Goal: Complete application form: Complete application form

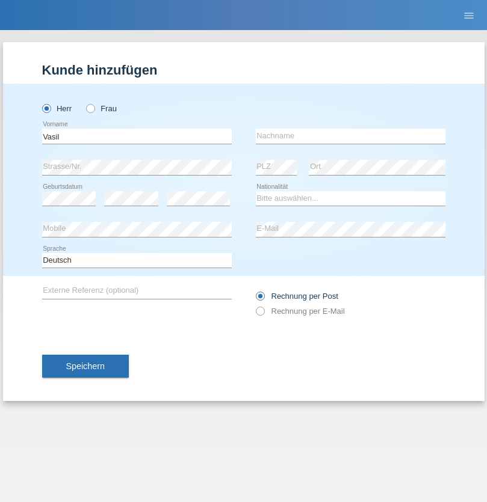
type input "Vasil"
click at [350, 136] on input "text" at bounding box center [350, 136] width 189 height 15
type input "Davchev"
select select "BG"
select select "C"
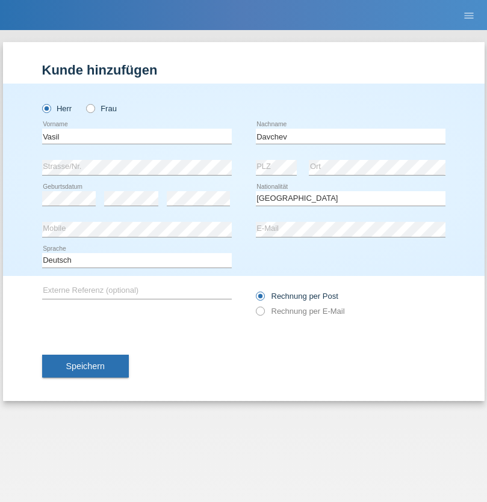
select select "01"
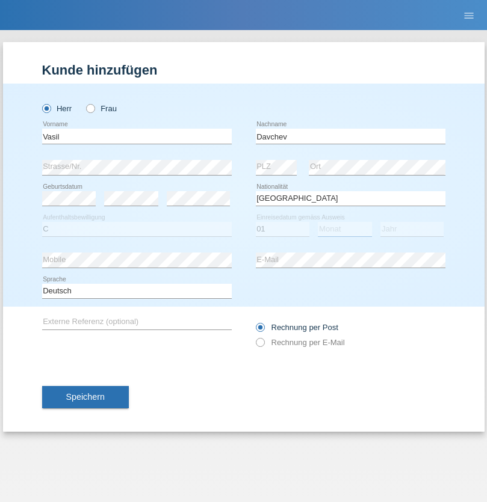
select select "04"
select select "2014"
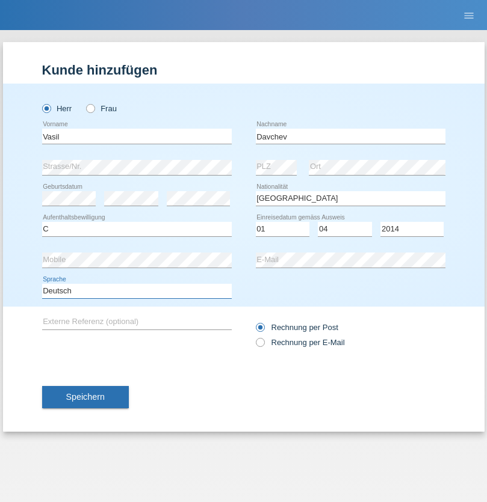
select select "en"
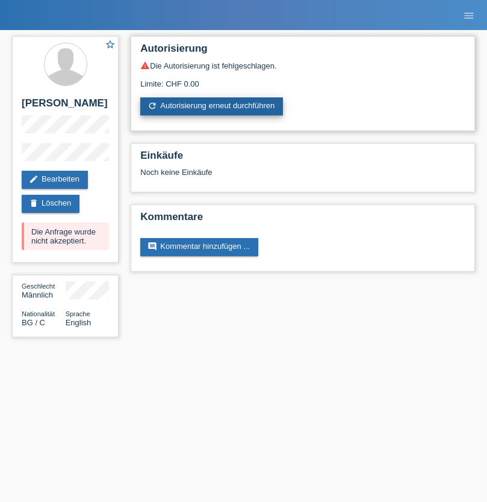
click at [212, 106] on link "refresh Autorisierung erneut durchführen" at bounding box center [211, 106] width 143 height 18
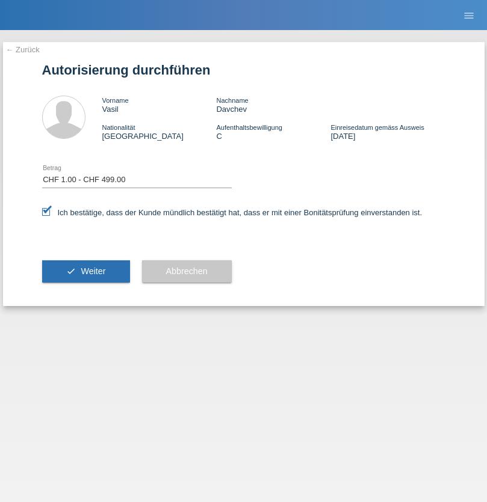
select select "1"
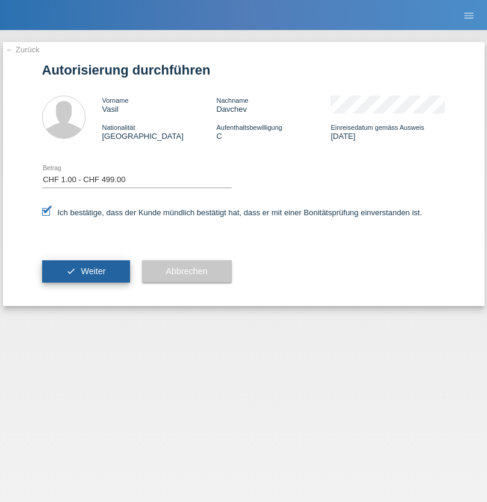
click at [85, 271] on span "Weiter" at bounding box center [93, 271] width 25 height 10
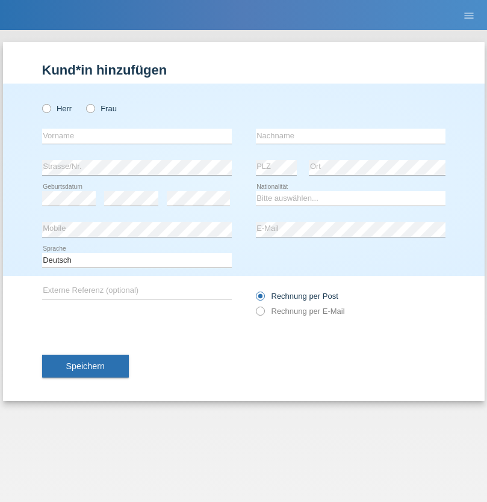
radio input "true"
click at [137, 136] on input "text" at bounding box center [136, 136] width 189 height 15
type input "naime"
click at [350, 136] on input "text" at bounding box center [350, 136] width 189 height 15
type input "llugiqi"
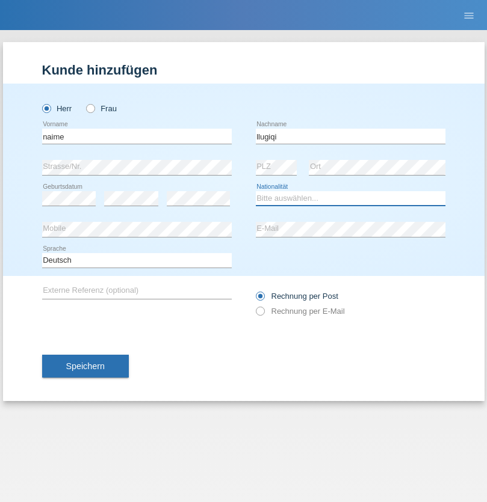
select select "CH"
radio input "true"
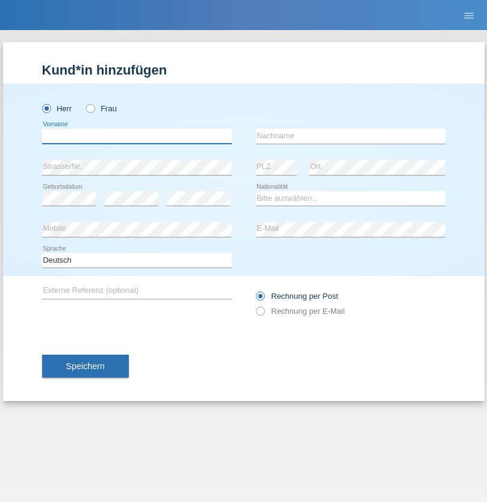
click at [137, 136] on input "text" at bounding box center [136, 136] width 189 height 15
type input "Shaban"
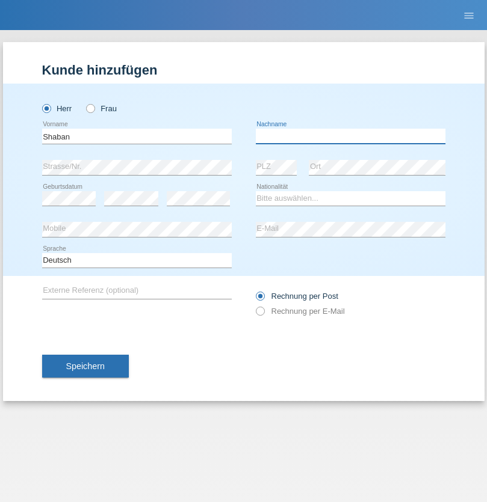
click at [350, 136] on input "text" at bounding box center [350, 136] width 189 height 15
type input "llugiqi"
select select "CH"
radio input "true"
click at [137, 136] on input "text" at bounding box center [136, 136] width 189 height 15
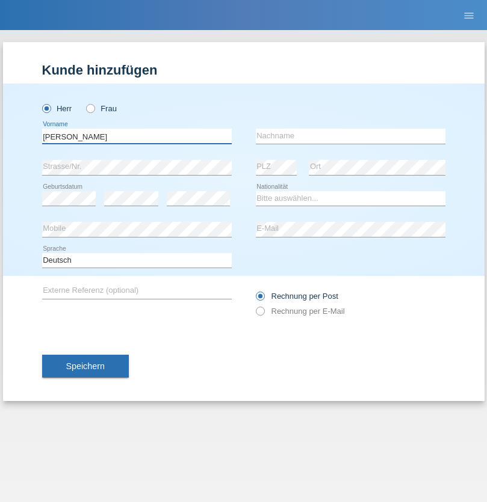
type input "[PERSON_NAME]"
click at [350, 136] on input "text" at bounding box center [350, 136] width 189 height 15
type input "[PERSON_NAME]"
select select "CH"
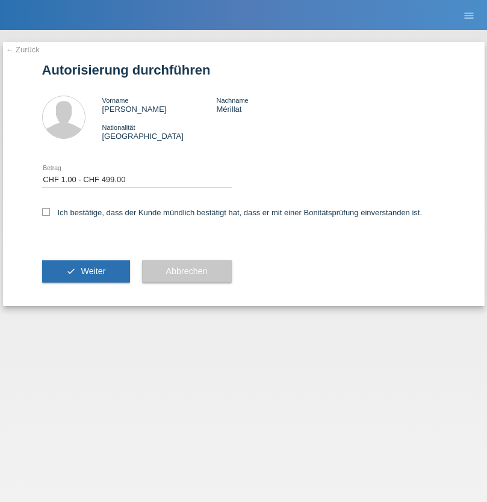
select select "1"
checkbox input "true"
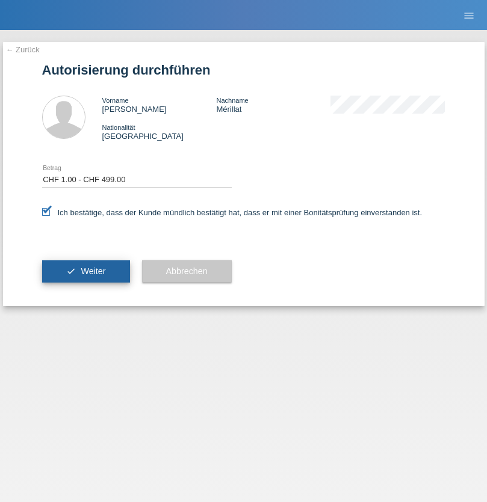
click at [85, 271] on span "Weiter" at bounding box center [93, 271] width 25 height 10
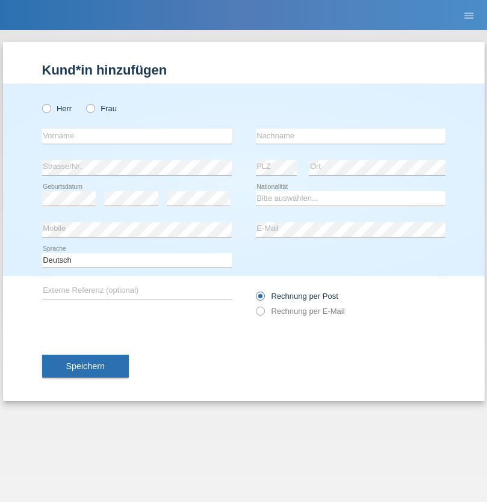
radio input "true"
click at [137, 136] on input "text" at bounding box center [136, 136] width 189 height 15
type input "Ristic"
click at [350, 136] on input "text" at bounding box center [350, 136] width 189 height 15
type input "Marko"
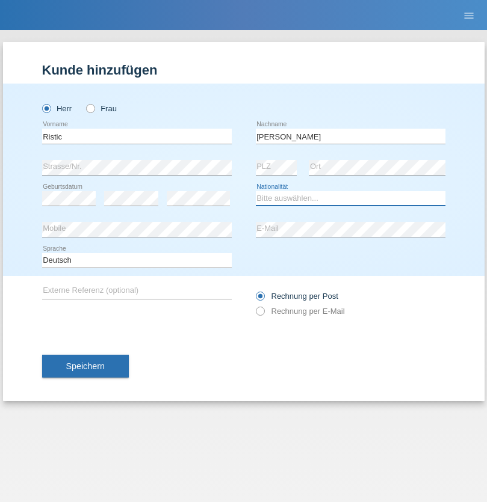
select select "RS"
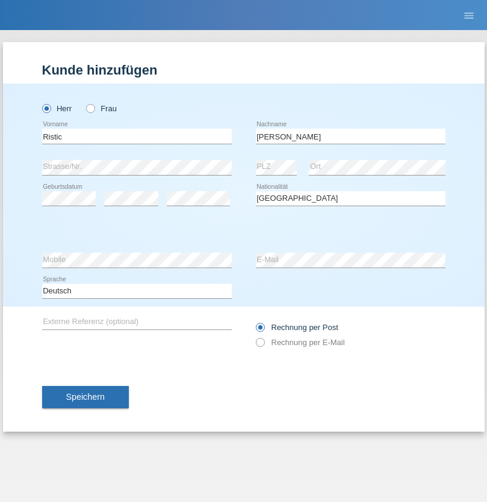
select select "C"
select select "06"
select select "05"
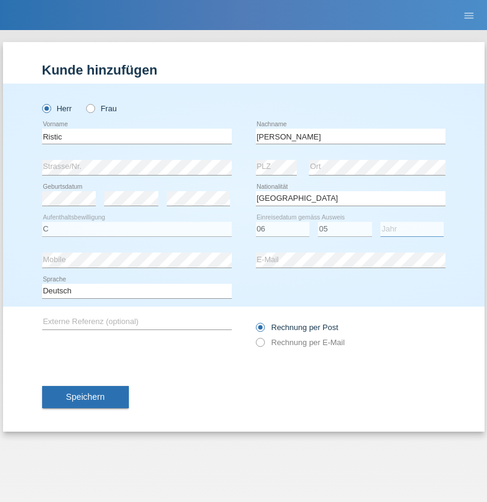
select select "2004"
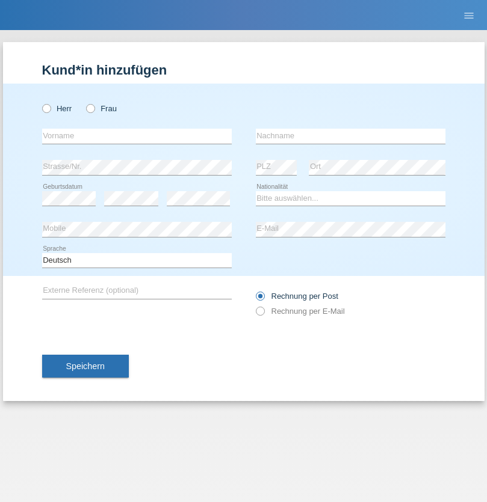
radio input "true"
click at [137, 136] on input "text" at bounding box center [136, 136] width 189 height 15
type input "Silvia"
click at [350, 136] on input "text" at bounding box center [350, 136] width 189 height 15
type input "Patera"
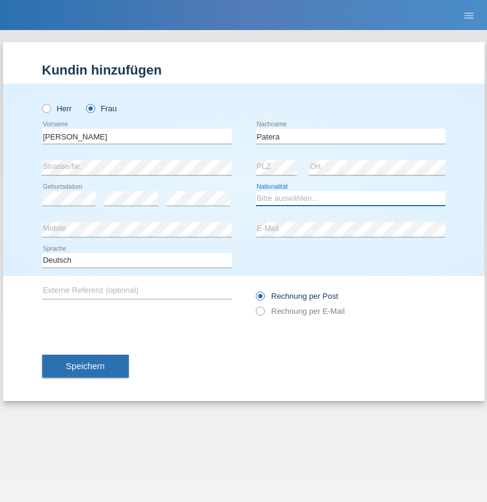
select select "CH"
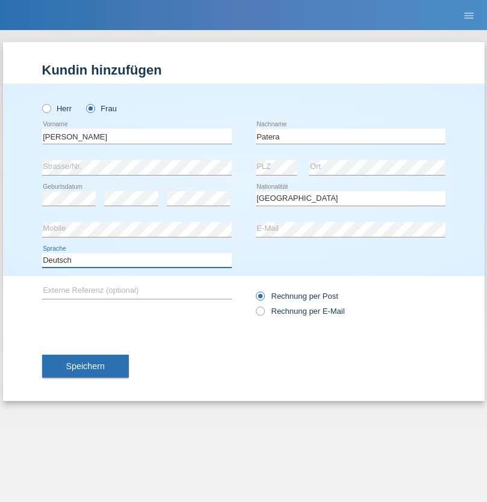
select select "en"
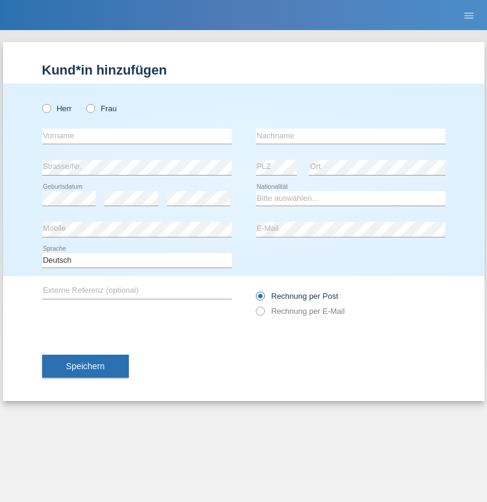
radio input "true"
click at [137, 136] on input "text" at bounding box center [136, 136] width 189 height 15
type input "Champing"
click at [350, 136] on input "text" at bounding box center [350, 136] width 189 height 15
type input "Malonga"
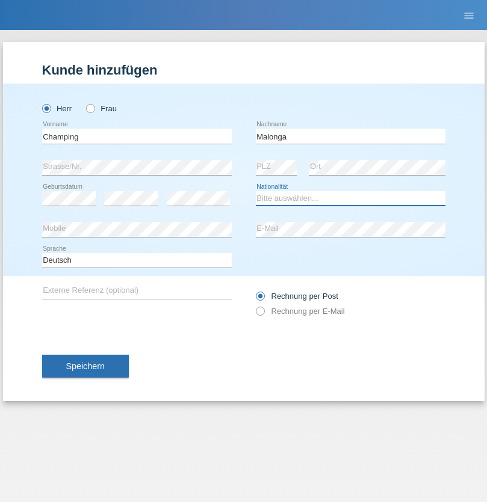
select select "CH"
radio input "true"
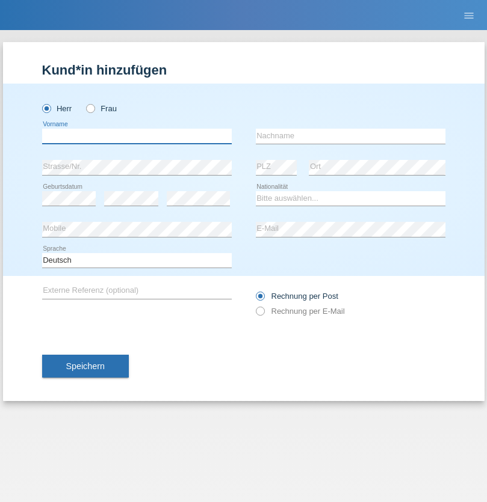
click at [137, 136] on input "text" at bounding box center [136, 136] width 189 height 15
type input "Djordjevic"
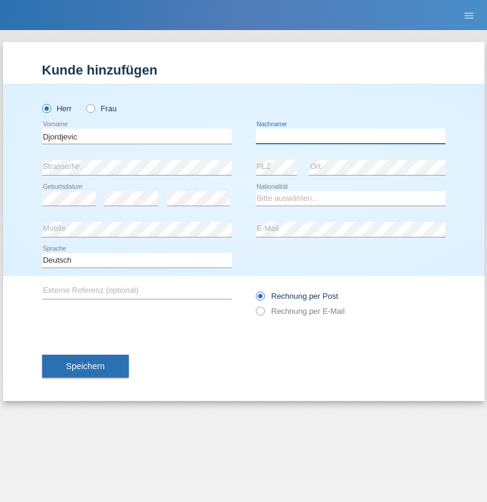
click at [350, 136] on input "text" at bounding box center [350, 136] width 189 height 15
type input "Radosav"
select select "RS"
select select "C"
select select "10"
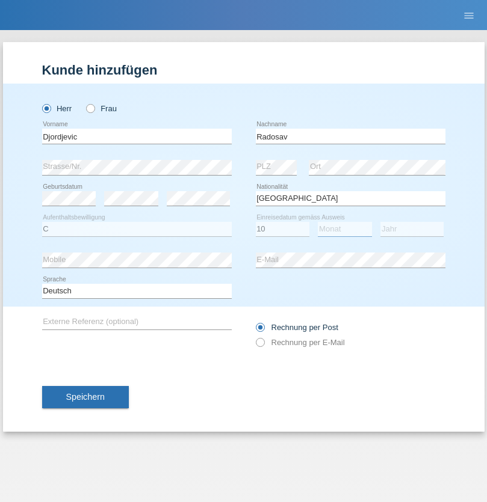
select select "03"
select select "1989"
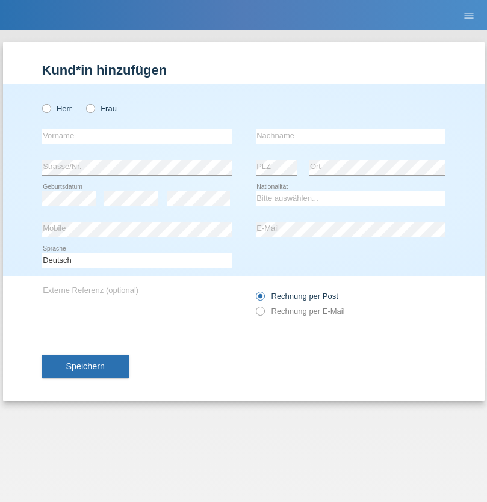
radio input "true"
click at [137, 136] on input "text" at bounding box center [136, 136] width 189 height 15
type input "[PERSON_NAME]"
click at [350, 136] on input "text" at bounding box center [350, 136] width 189 height 15
type input "Sakhi"
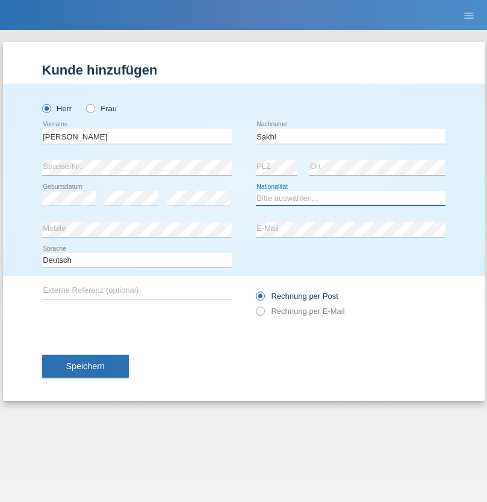
select select "IT"
select select "C"
select select "24"
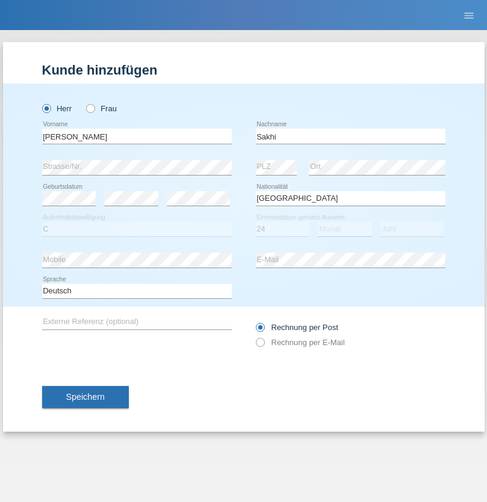
select select "10"
select select "2021"
